Goal: Browse casually

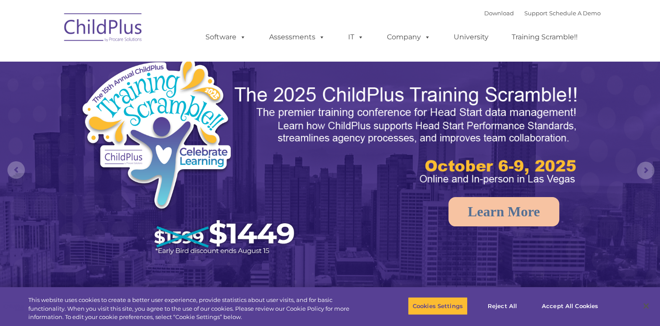
select select "MEDIUM"
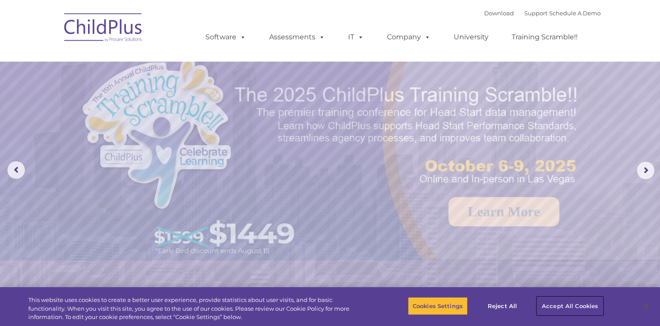
click at [554, 304] on button "Accept All Cookies" at bounding box center [570, 305] width 66 height 18
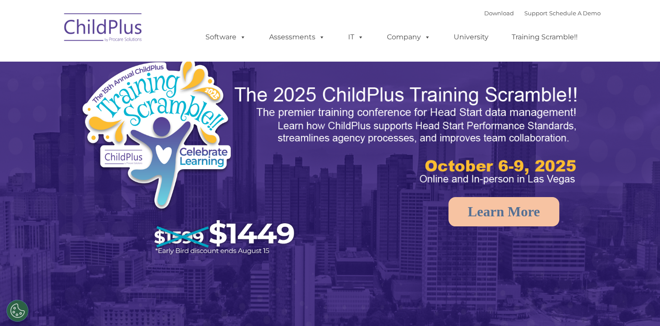
select select "MEDIUM"
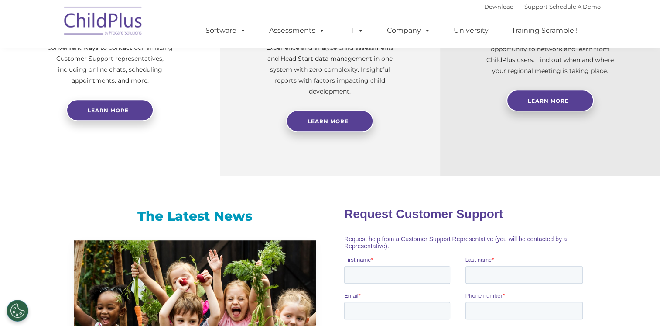
scroll to position [259, 0]
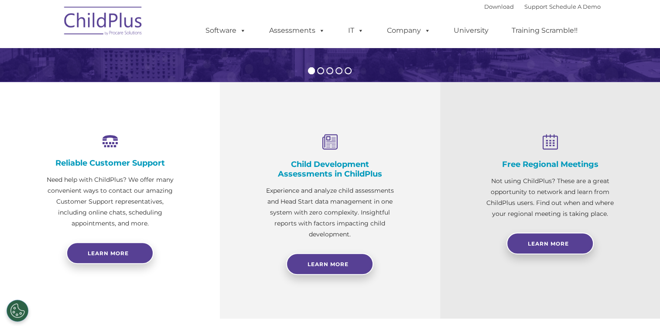
click at [630, 115] on div "Free Regional Meetings Not using ChildPlus? These are a great opportunity to ne…" at bounding box center [550, 200] width 220 height 237
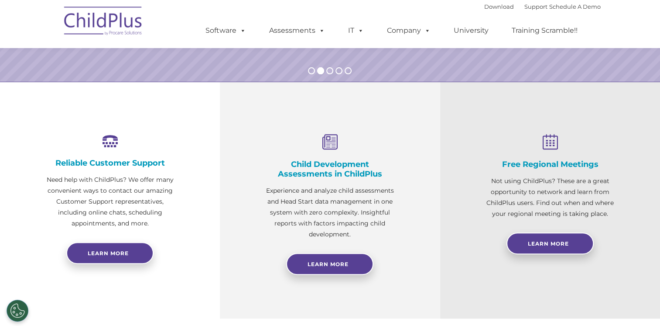
click at [88, 21] on img at bounding box center [103, 22] width 87 height 44
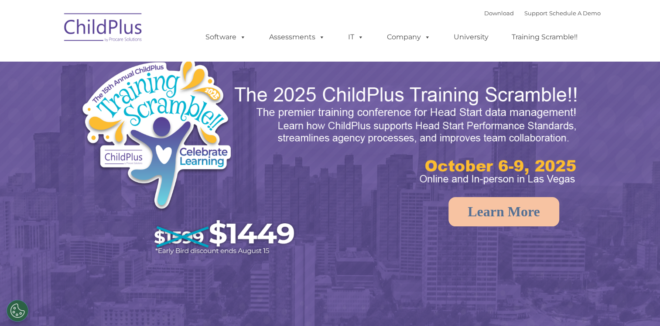
select select "MEDIUM"
